Goal: Task Accomplishment & Management: Manage account settings

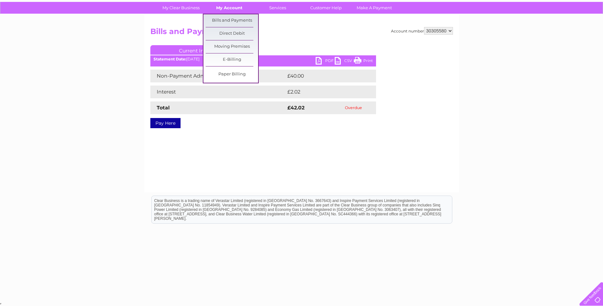
click at [224, 11] on link "My Account" at bounding box center [229, 8] width 52 height 12
click at [227, 19] on link "Bills and Payments" at bounding box center [232, 20] width 52 height 13
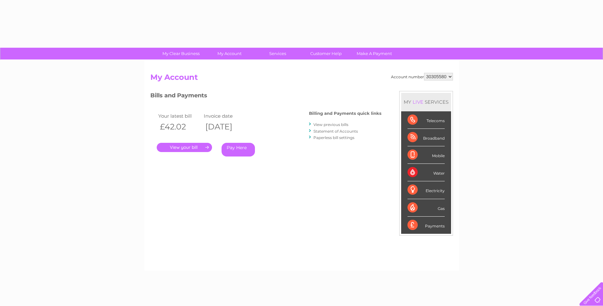
click at [329, 130] on link "Statement of Accounts" at bounding box center [335, 131] width 44 height 5
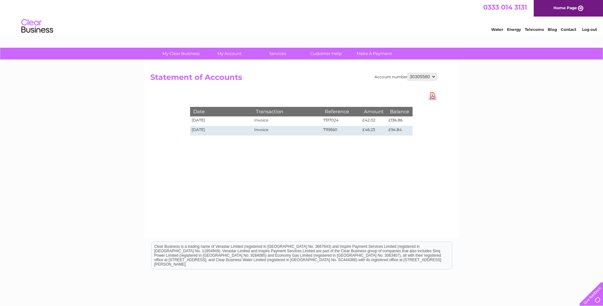
drag, startPoint x: 313, startPoint y: 129, endPoint x: 254, endPoint y: 124, distance: 59.3
click at [313, 129] on td "Invoice" at bounding box center [287, 131] width 69 height 10
click at [251, 124] on td "[DATE]" at bounding box center [221, 121] width 63 height 10
